Goal: Navigation & Orientation: Find specific page/section

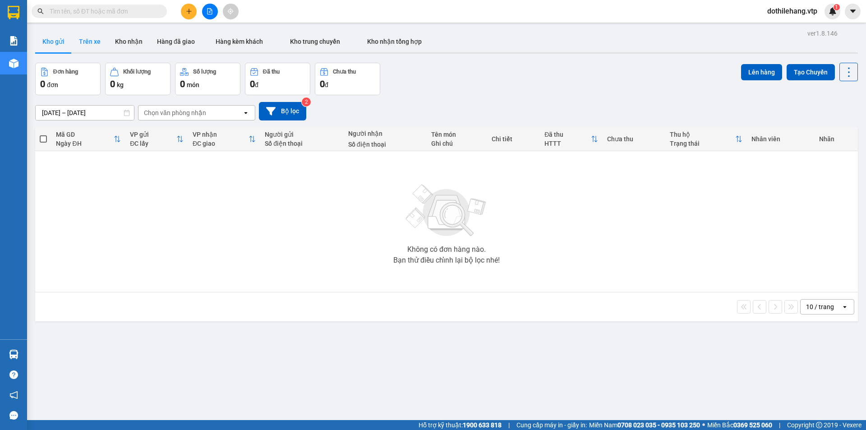
click at [93, 41] on button "Trên xe" at bounding box center [90, 42] width 36 height 22
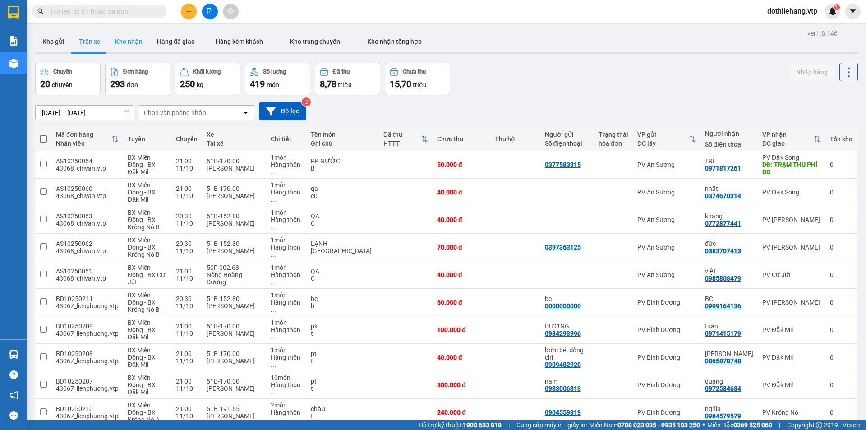
click at [132, 47] on button "Kho nhận" at bounding box center [129, 42] width 42 height 22
